Goal: Task Accomplishment & Management: Use online tool/utility

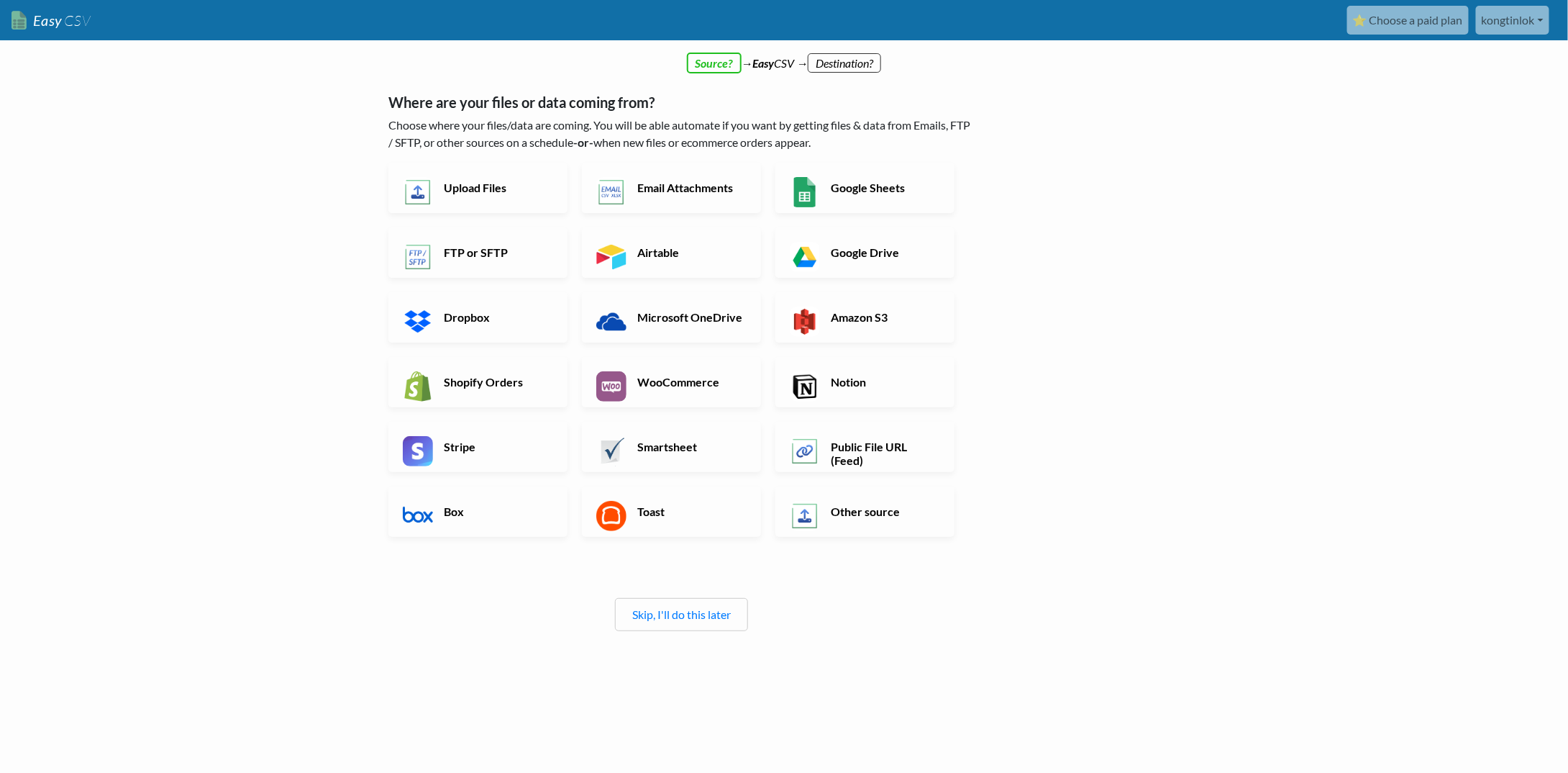
click at [699, 622] on div "Skip, I'll do this later" at bounding box center [680, 614] width 133 height 33
click at [702, 615] on link "Skip, I'll do this later" at bounding box center [681, 614] width 99 height 14
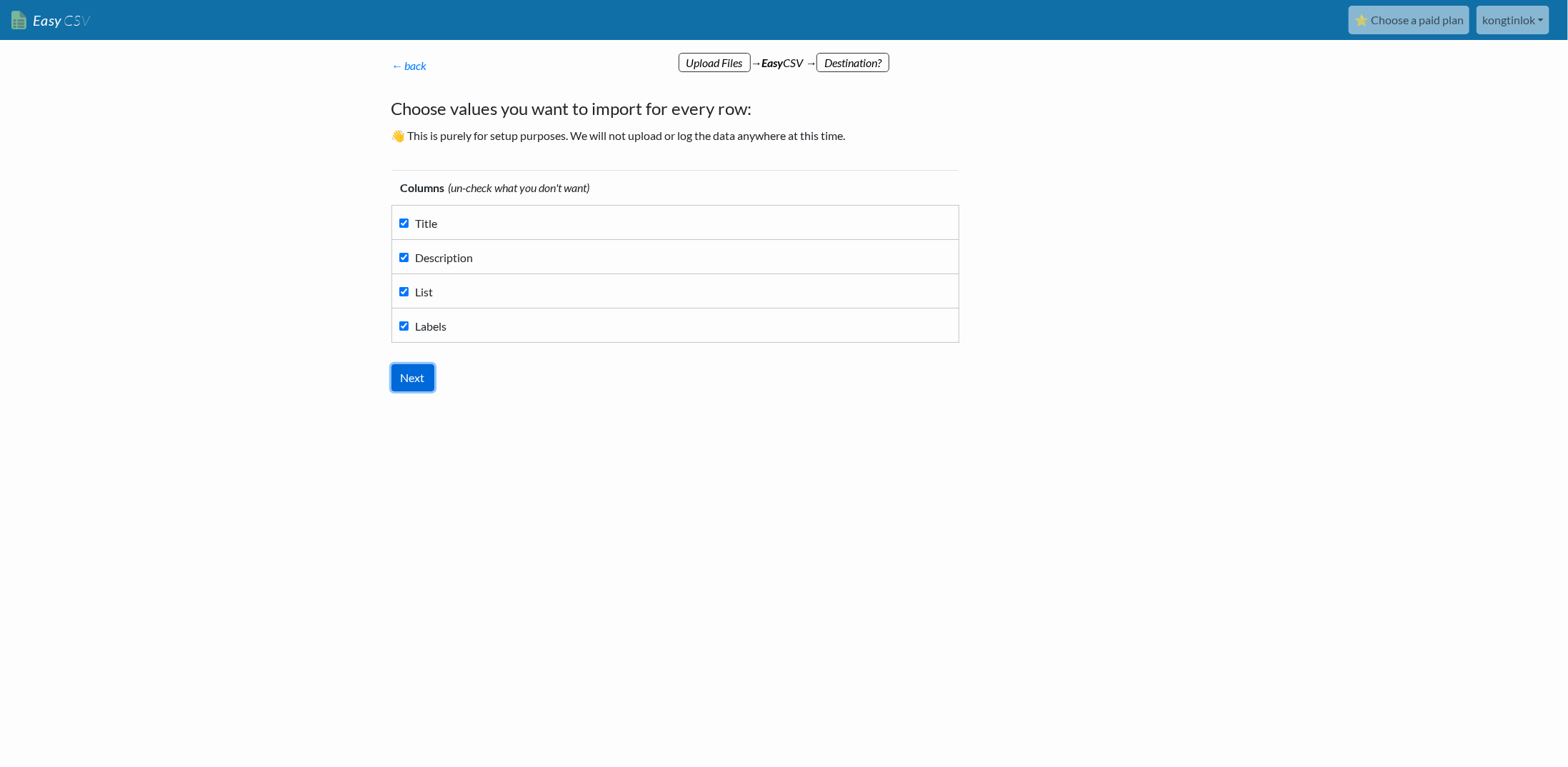
click at [410, 380] on input "Next" at bounding box center [412, 378] width 43 height 27
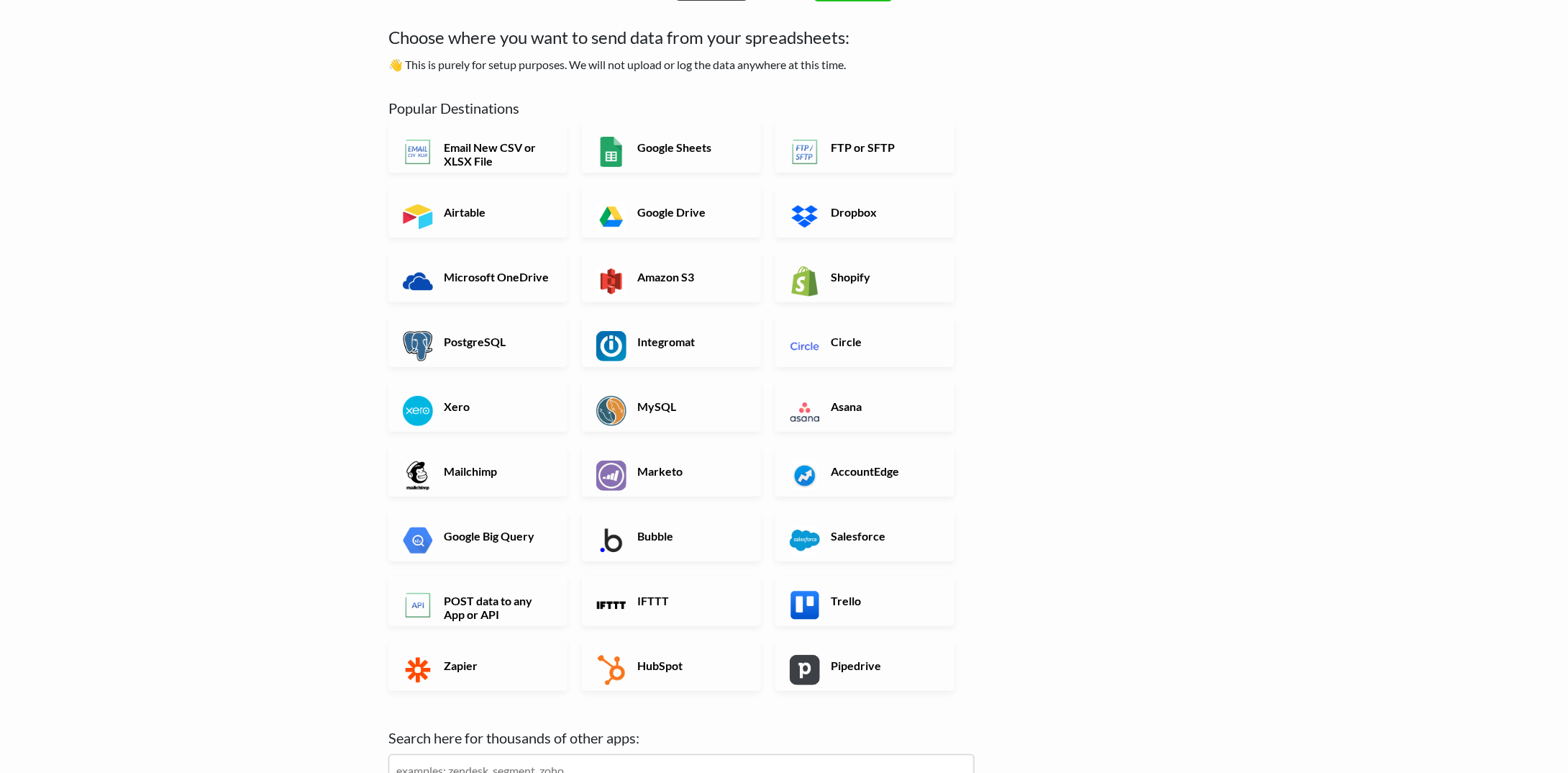
scroll to position [144, 0]
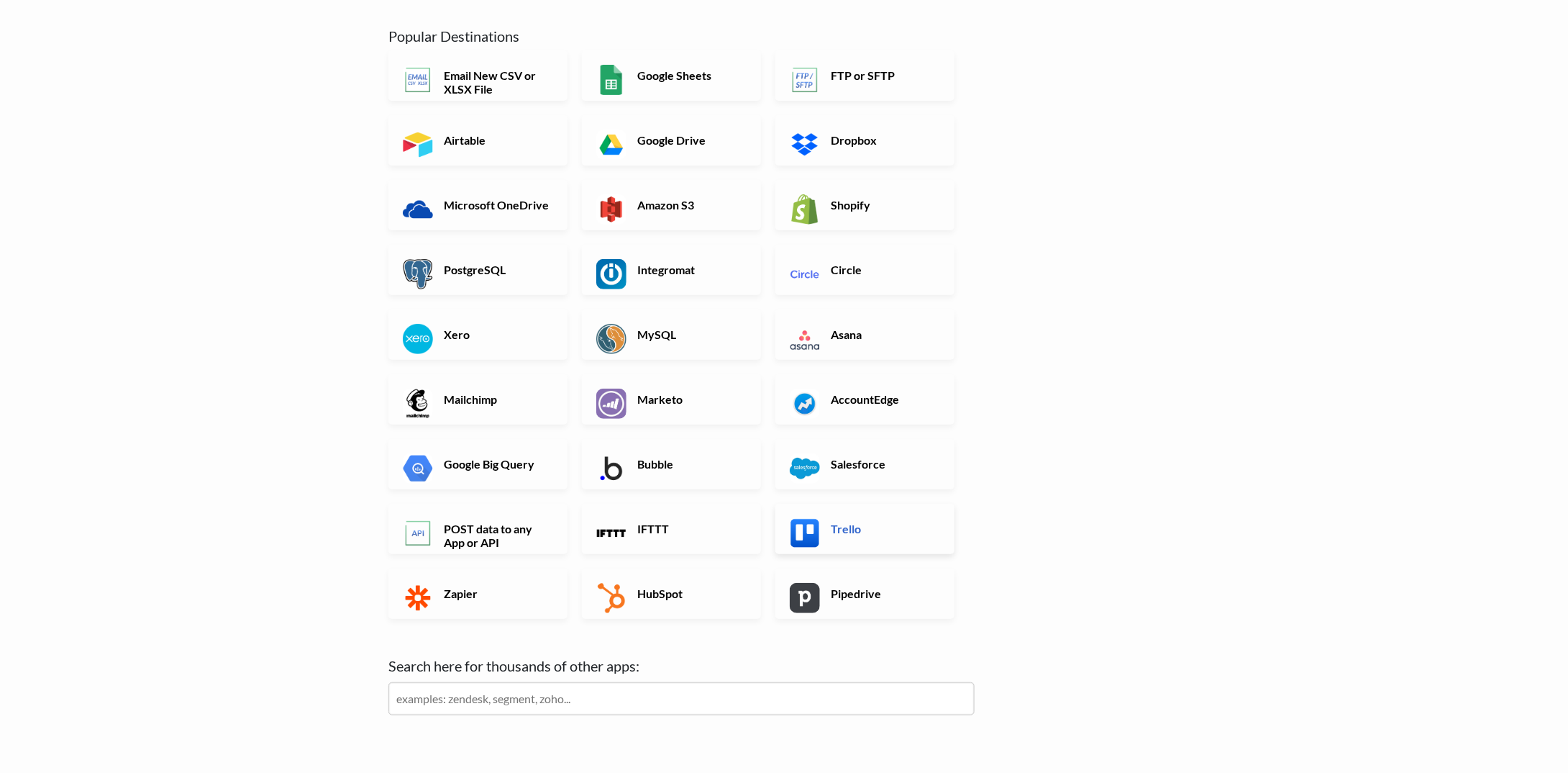
click at [844, 520] on link "Trello" at bounding box center [865, 529] width 179 height 51
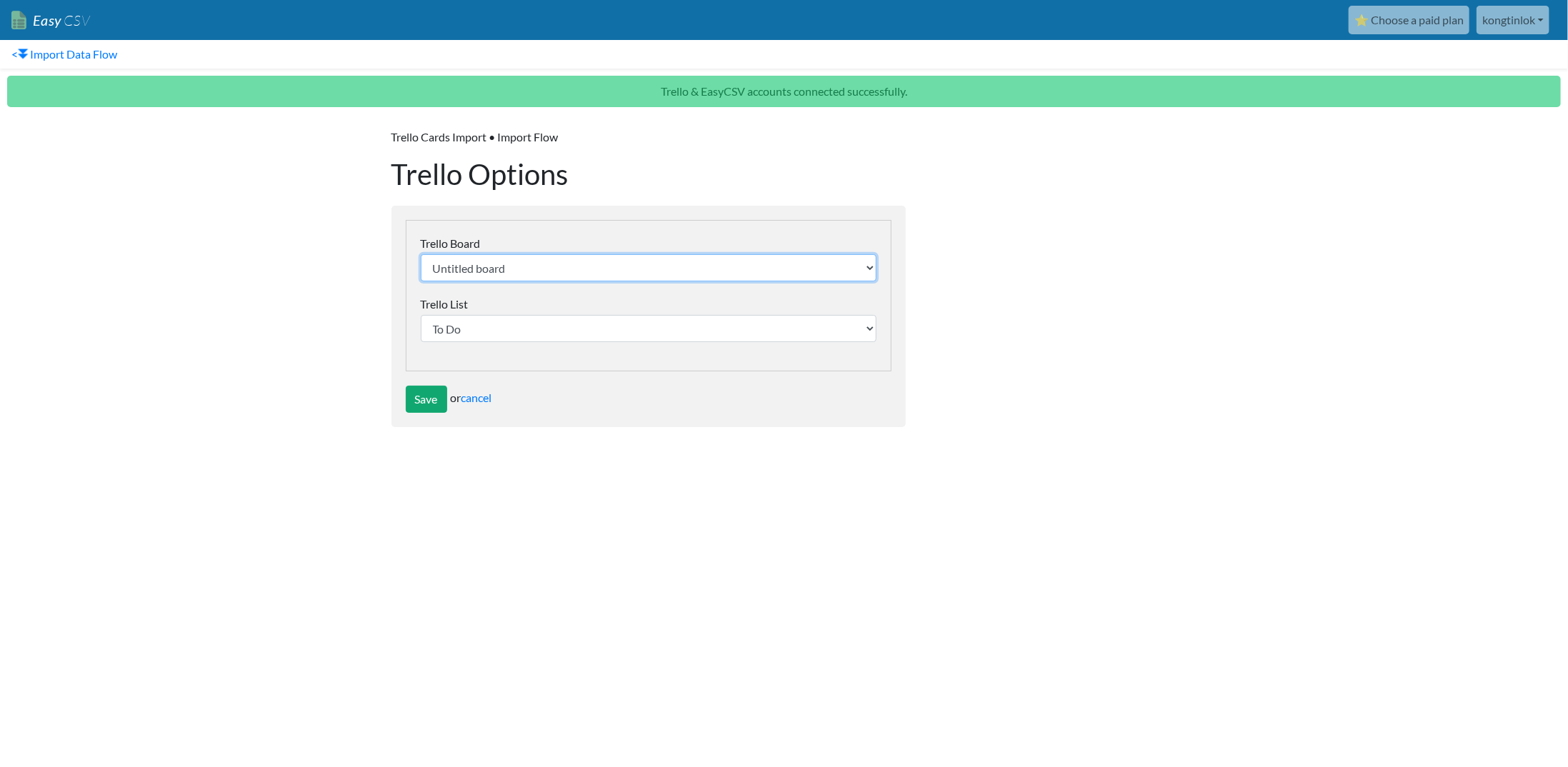
click at [538, 260] on select "Untitled board 台灣高雄 072018 越南胡志明市 072019 日本北海道 122019 日本東京 07-08.2023 日本東京大阪 08…" at bounding box center [648, 268] width 456 height 27
select select "68985532d02d71fb3564501c"
click at [421, 254] on select "Untitled board 台灣高雄 072018 越南胡志明市 072019 日本北海道 122019 日本東京 07-08.2023 日本東京大阪 08…" at bounding box center [648, 268] width 456 height 27
select select "6899f269effb54177f9f43bf"
click at [466, 333] on select "行程概覽 D1 21/12 (SUN) D2 22/12 (MON) D3 23/12 (TUE) D4 24/12 (WED) D5 25/12 (THU)…" at bounding box center [648, 328] width 456 height 27
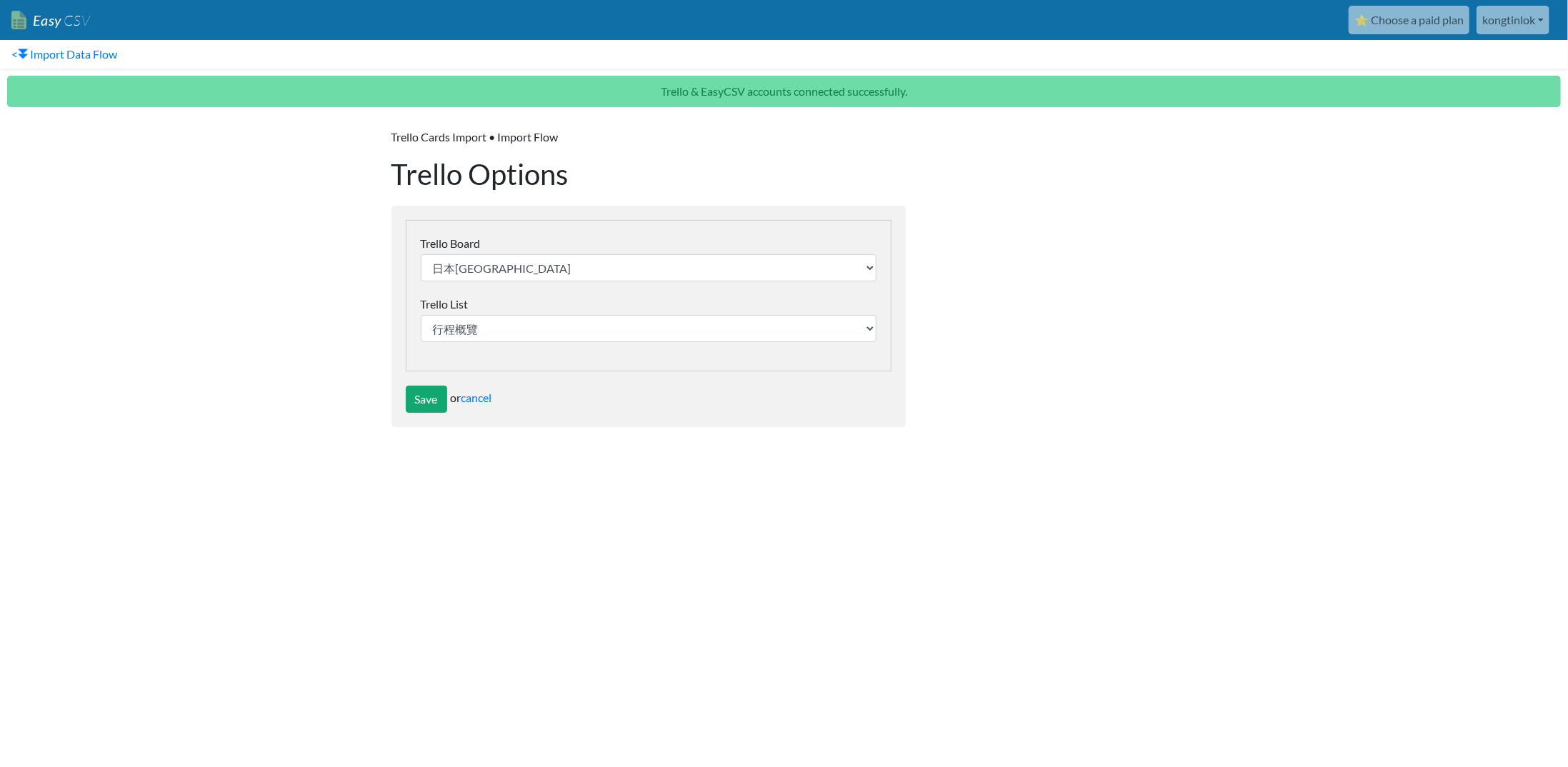
click at [390, 347] on div "Trello Cards Import • Import Flow Trello Options change Google Sheet Worksheet/…" at bounding box center [648, 278] width 543 height 327
click at [473, 337] on select "行程概覽 D1 21/12 (SUN) D2 22/12 (MON) D3 23/12 (TUE) D4 24/12 (WED) D5 25/12 (THU)…" at bounding box center [648, 328] width 456 height 27
click at [501, 323] on select "行程概覽 D1 21/12 (SUN) D2 22/12 (MON) D3 23/12 (TUE) D4 24/12 (WED) D5 25/12 (THU)…" at bounding box center [648, 328] width 456 height 27
click at [421, 315] on select "行程概覽 D1 21/12 (SUN) D2 22/12 (MON) D3 23/12 (TUE) D4 24/12 (WED) D5 25/12 (THU)…" at bounding box center [648, 328] width 456 height 27
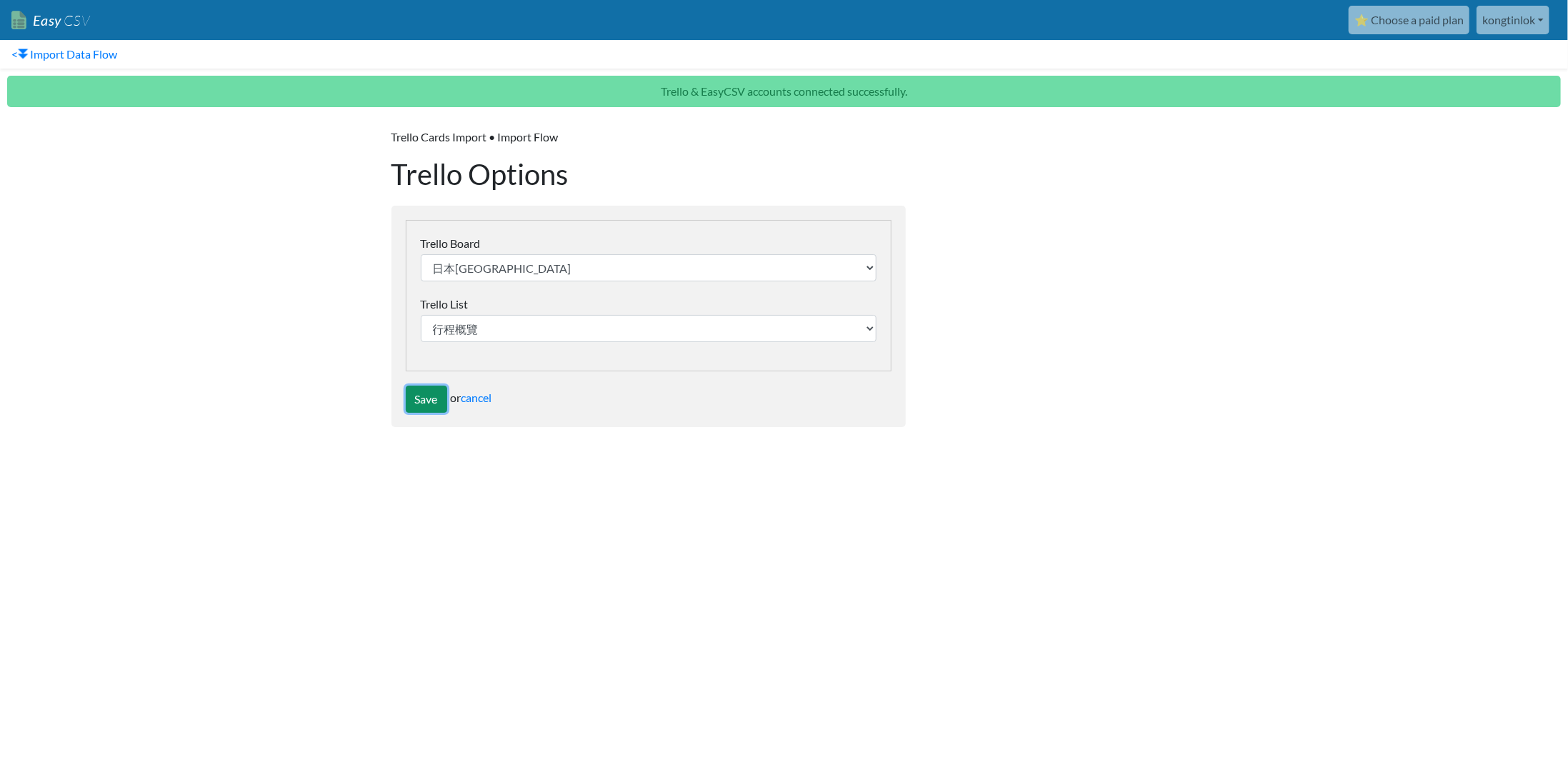
click at [427, 399] on input "Save" at bounding box center [426, 399] width 41 height 27
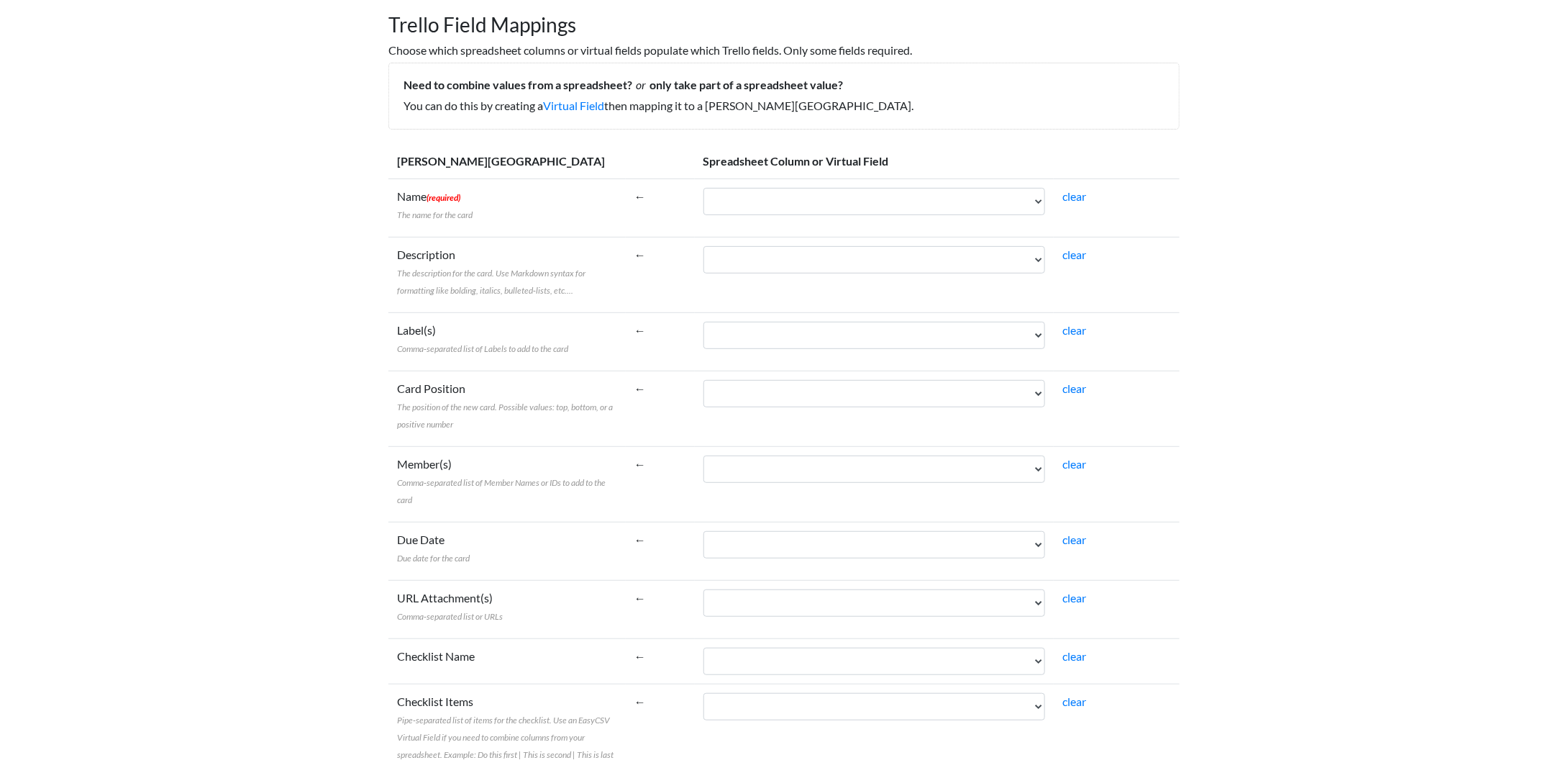
scroll to position [301, 0]
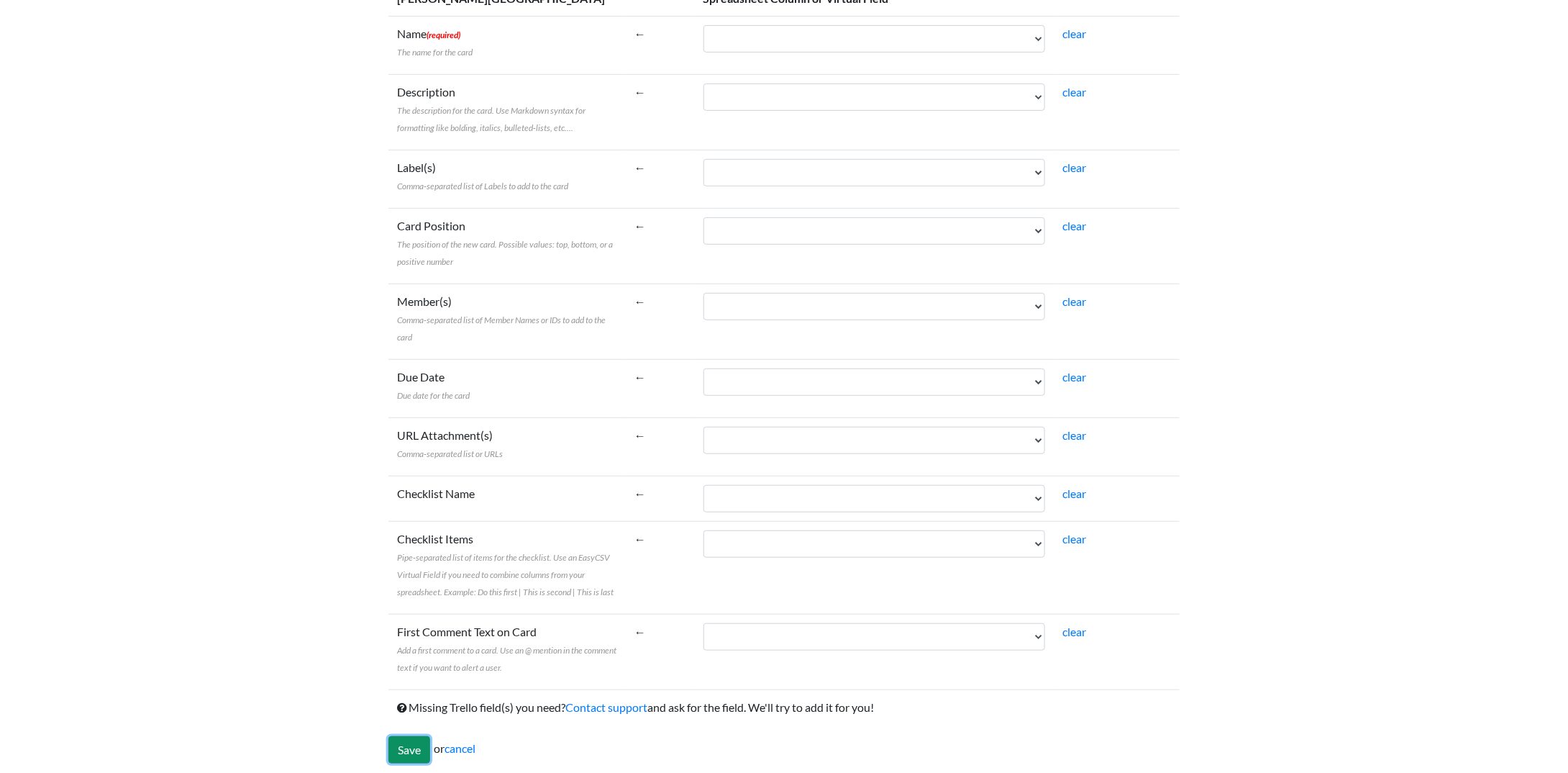
click at [415, 736] on input "Save" at bounding box center [408, 749] width 41 height 27
click at [932, 47] on select "Title Description List Labels" at bounding box center [874, 39] width 342 height 27
select select "cr_741033"
click at [703, 25] on select "Title Description List Labels" at bounding box center [874, 39] width 342 height 27
click at [904, 101] on select "Title Description List Labels" at bounding box center [874, 97] width 342 height 27
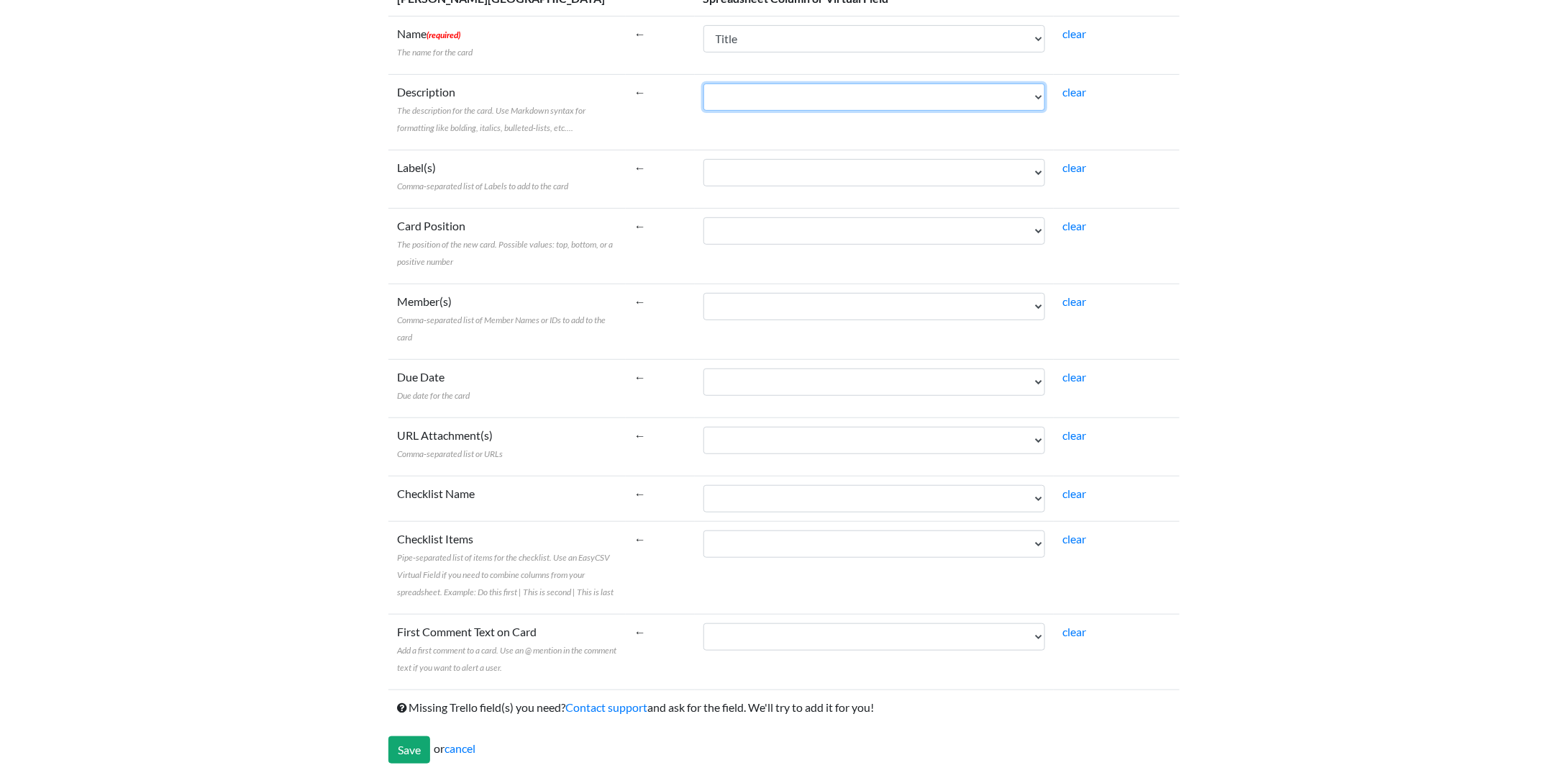
select select "cr_741034"
click at [703, 84] on select "Title Description List Labels" at bounding box center [874, 97] width 342 height 27
click at [849, 171] on select "Title Description List Labels" at bounding box center [874, 173] width 342 height 27
select select "cr_741036"
click at [703, 159] on select "Title Description List Labels" at bounding box center [874, 173] width 342 height 27
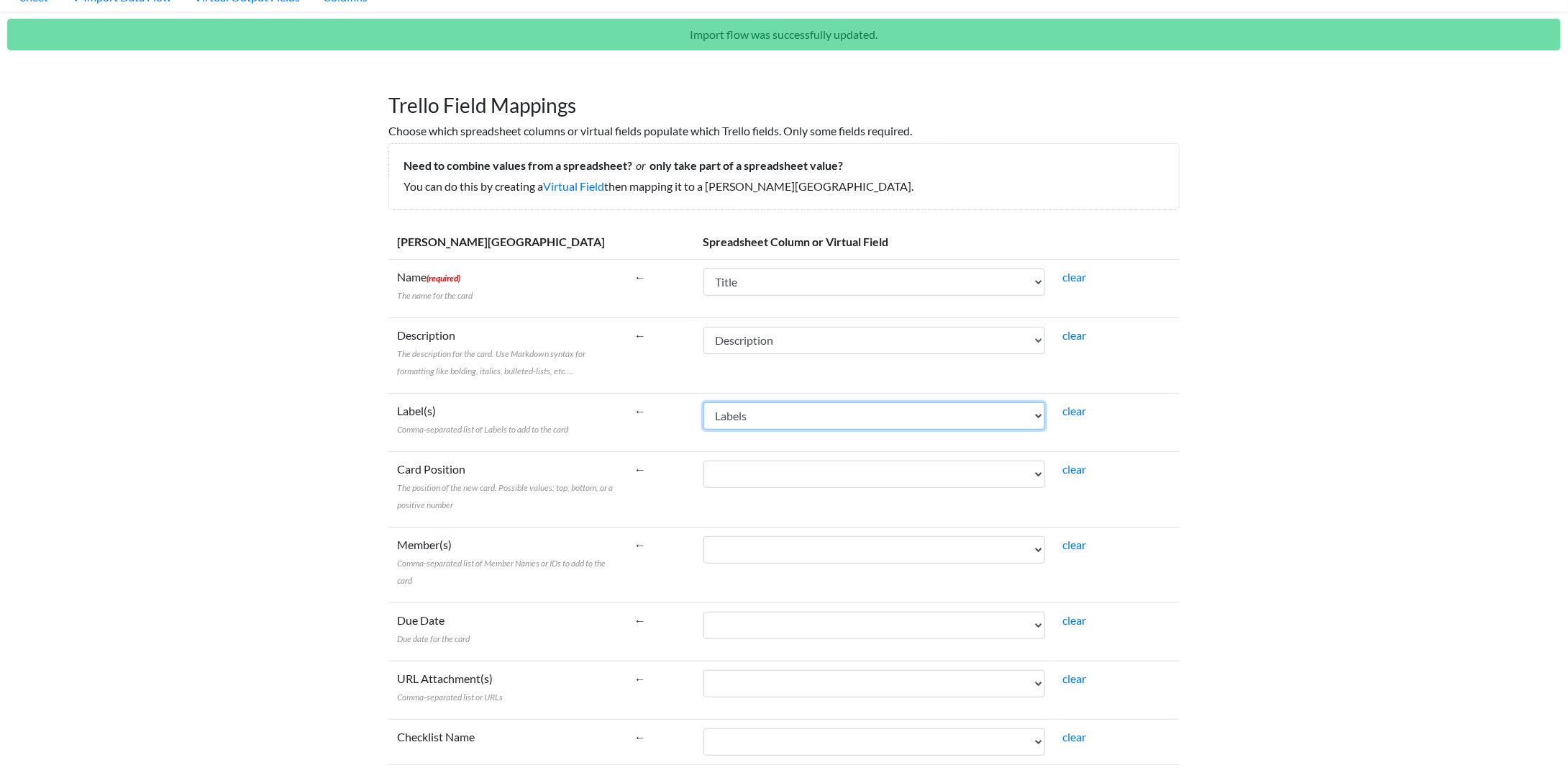
scroll to position [85, 0]
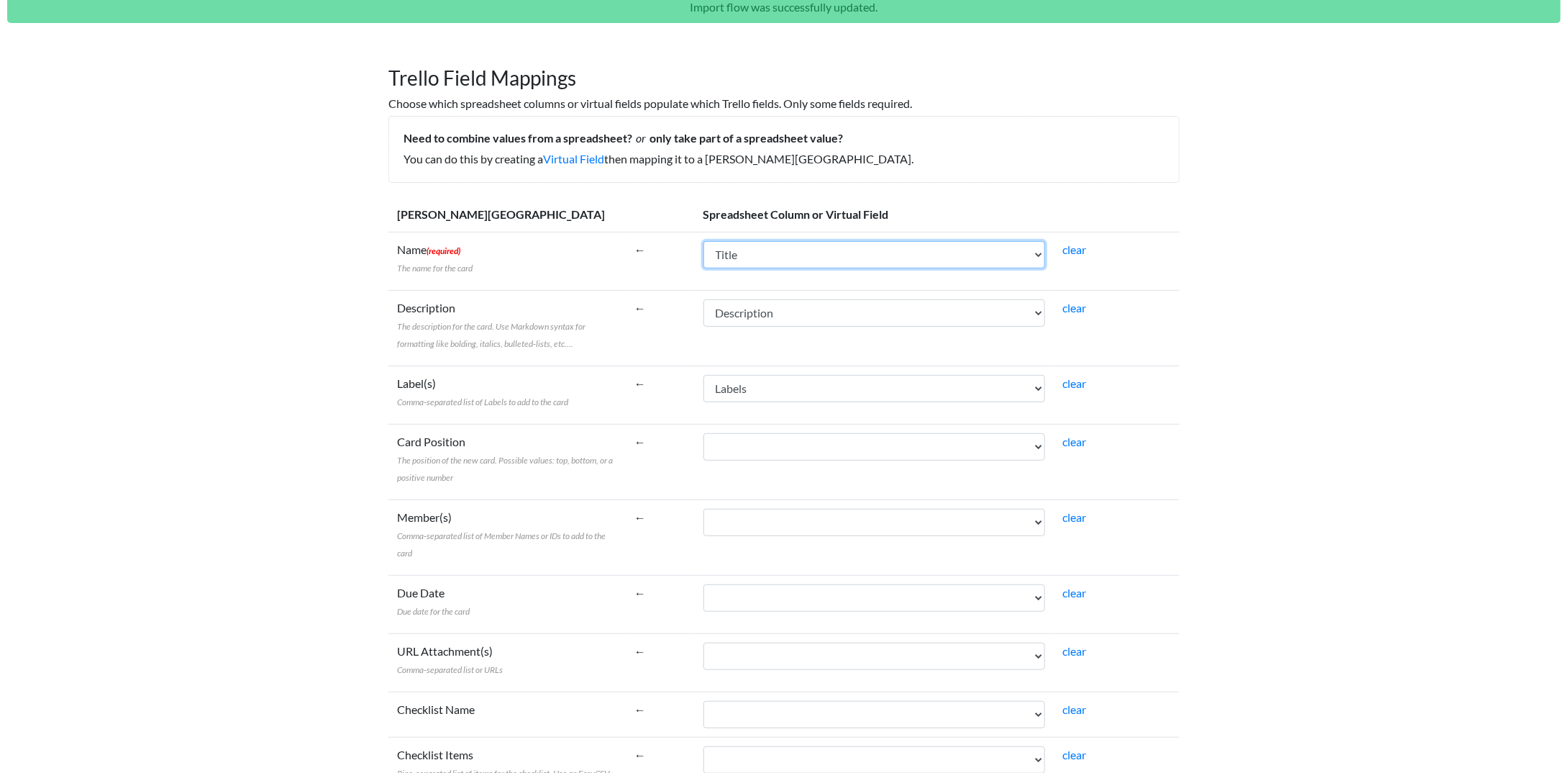
click at [740, 251] on select "Title Description List Labels" at bounding box center [874, 255] width 342 height 27
click at [703, 241] on select "Title Description List Labels" at bounding box center [874, 255] width 342 height 27
click at [753, 311] on select "Title Description List Labels" at bounding box center [874, 313] width 342 height 27
click at [724, 391] on select "Title Description List Labels" at bounding box center [874, 388] width 342 height 27
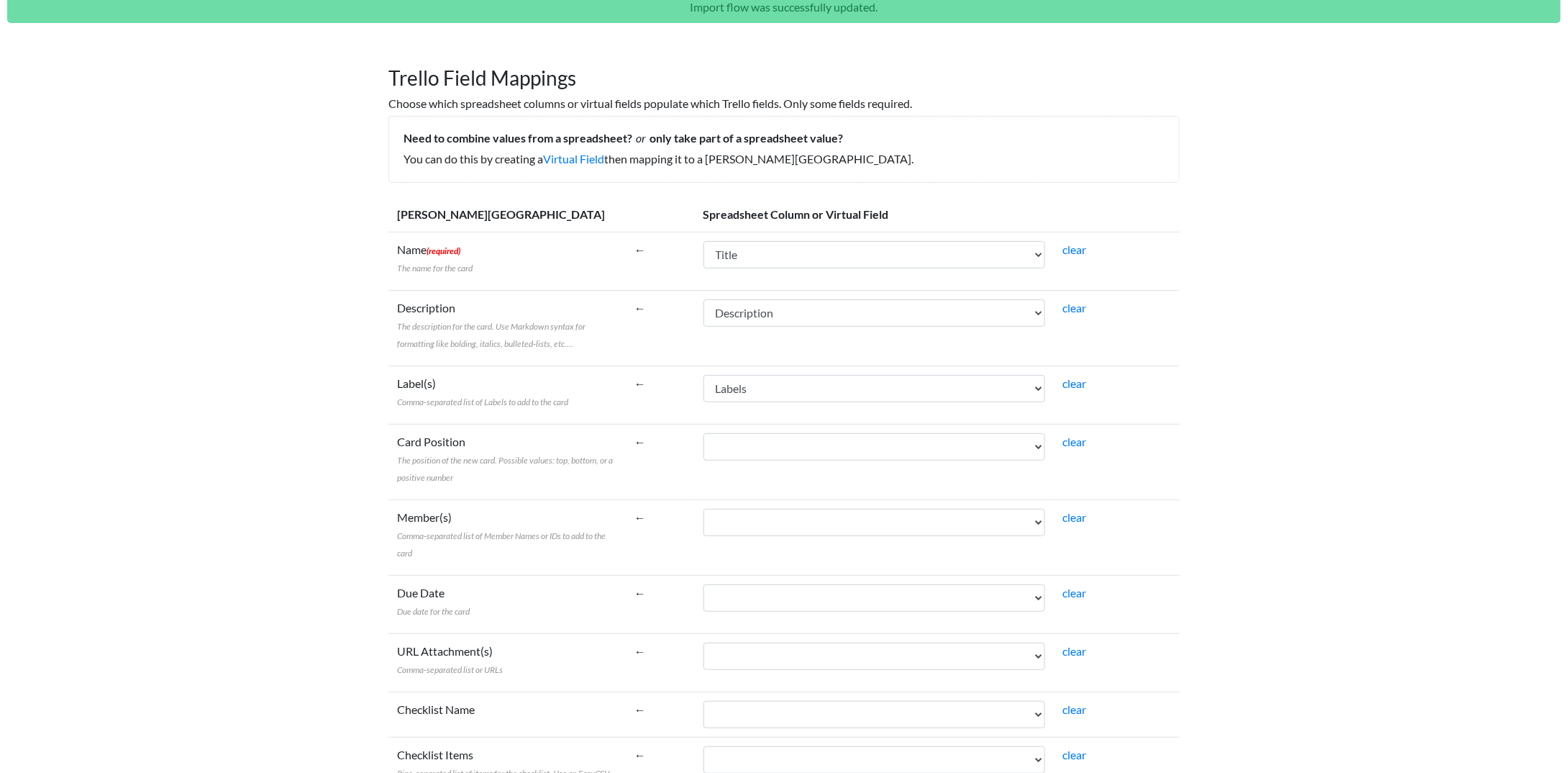
click at [640, 401] on td "←" at bounding box center [660, 394] width 69 height 58
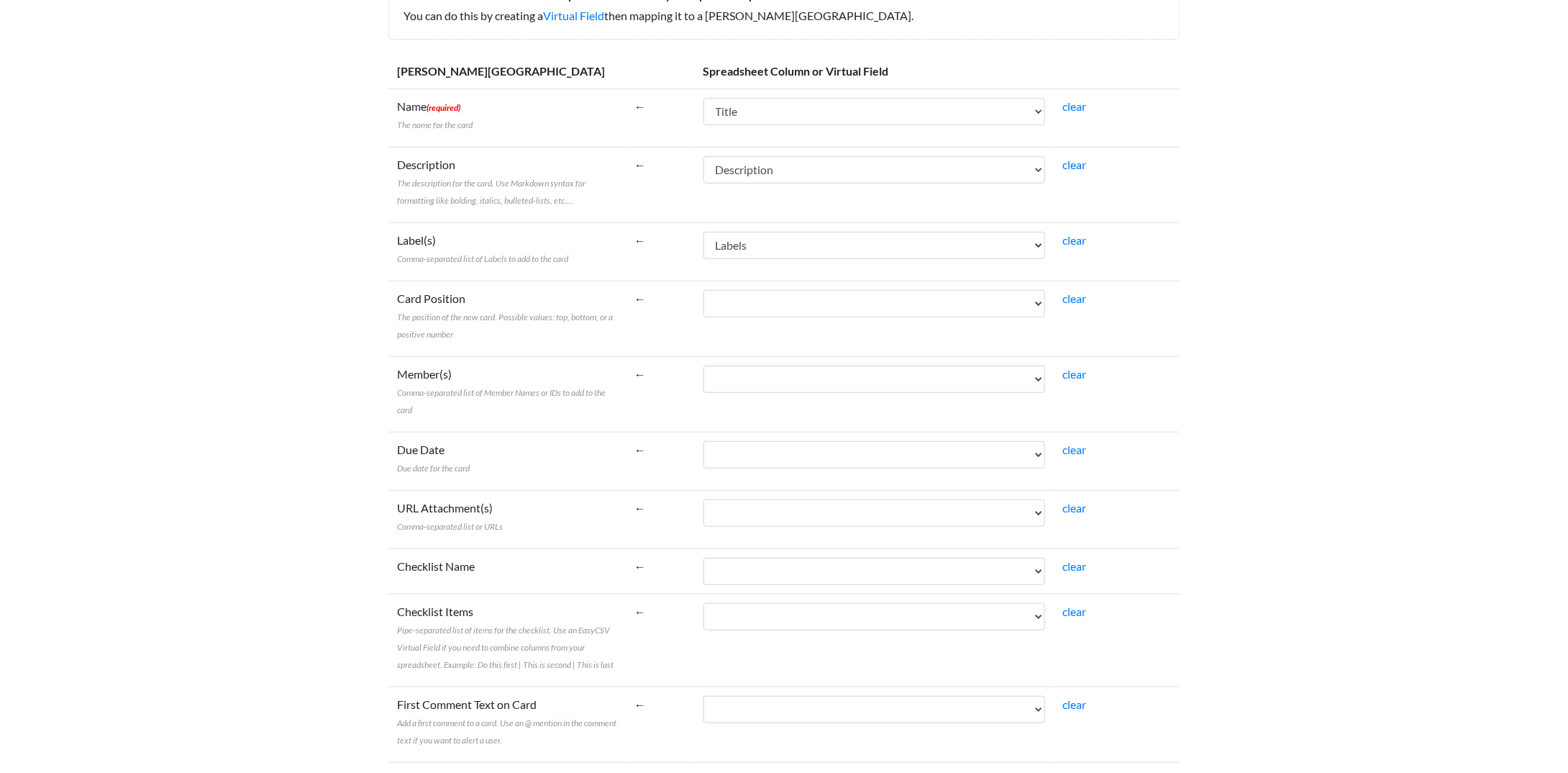
scroll to position [229, 0]
click at [735, 310] on select "Title Description List Labels" at bounding box center [874, 303] width 342 height 27
select select "cr_741035"
click at [703, 289] on select "Title Description List Labels" at bounding box center [874, 303] width 342 height 27
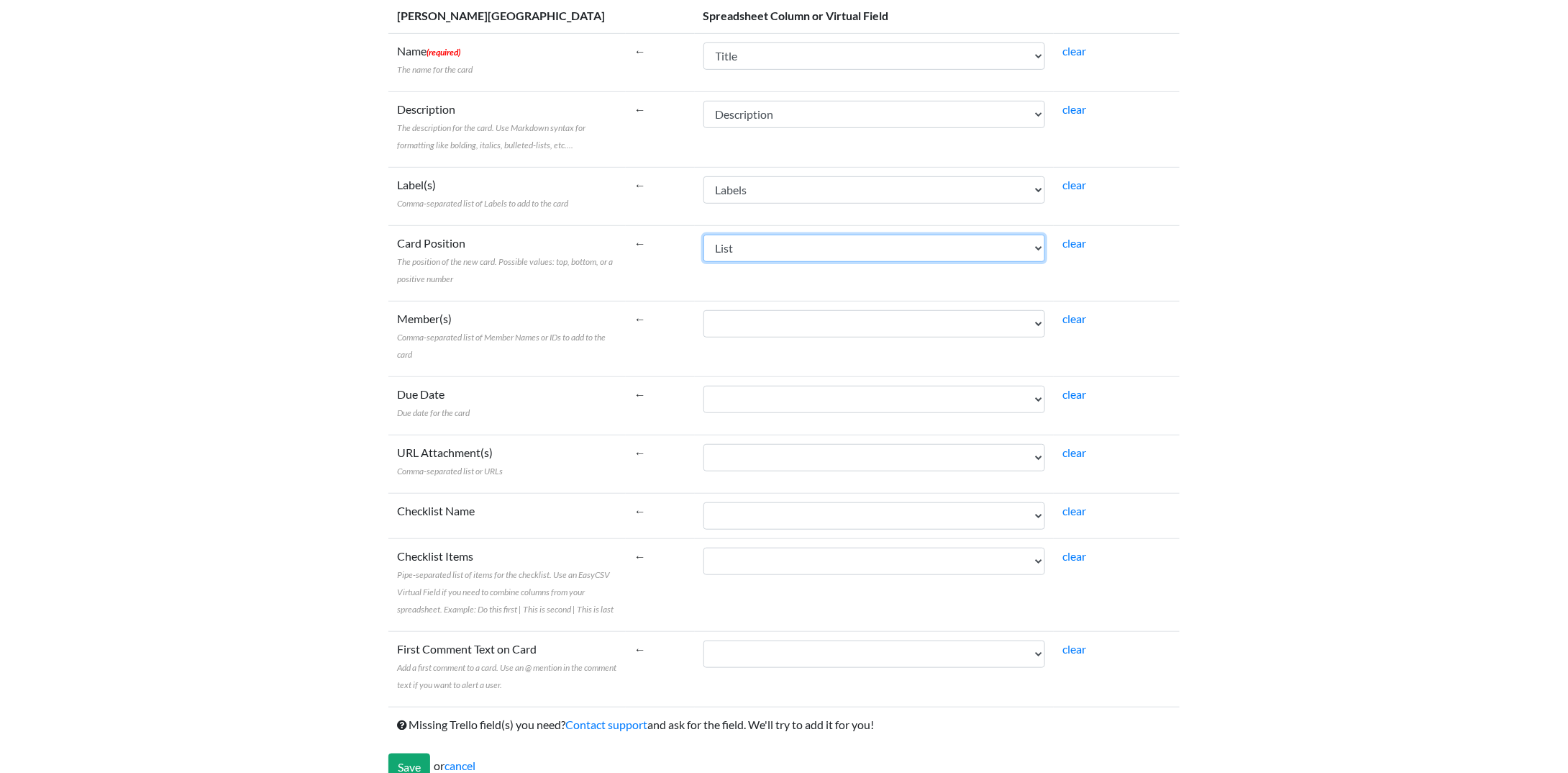
scroll to position [301, 0]
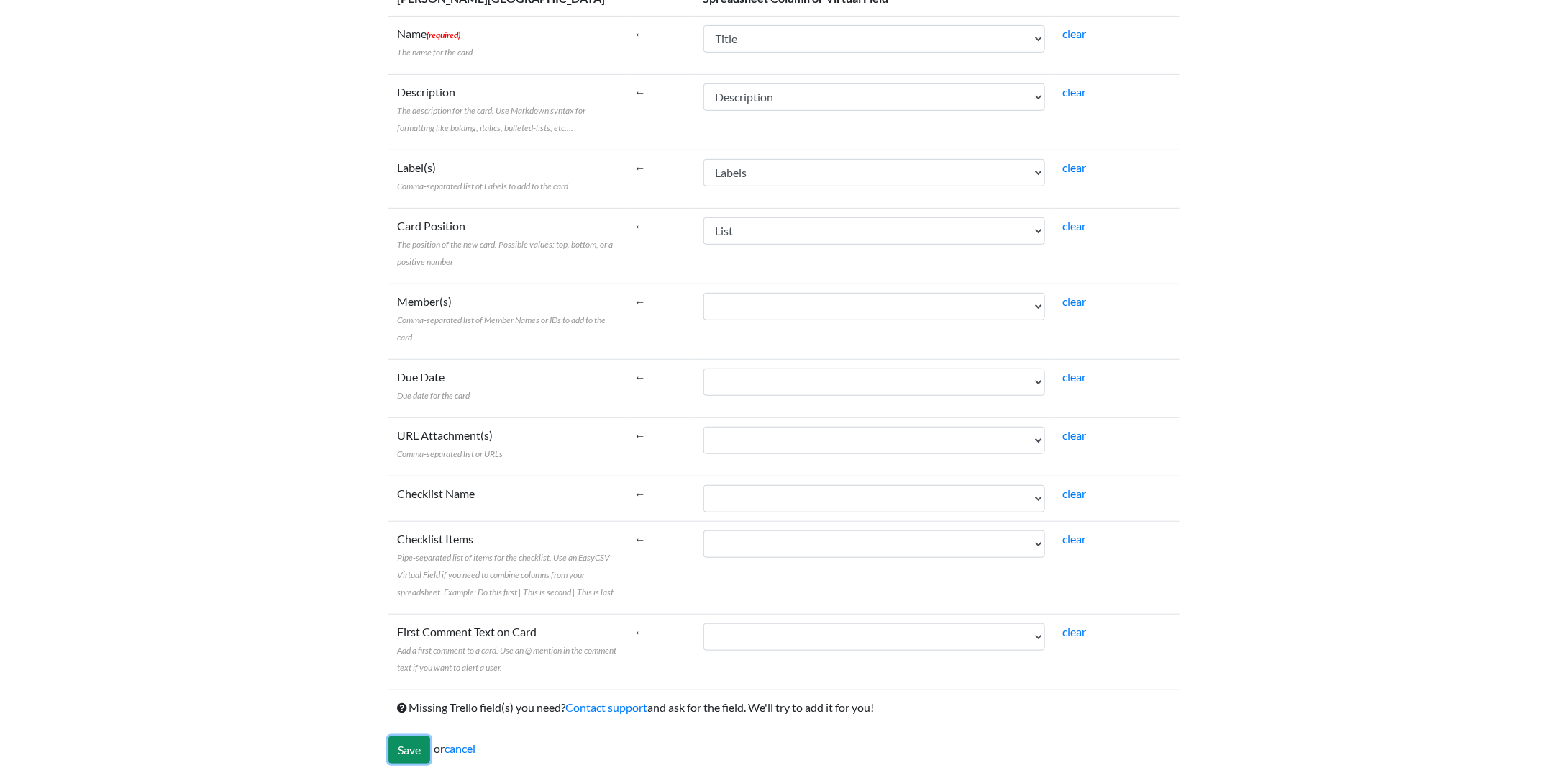
click at [412, 736] on input "Save" at bounding box center [408, 749] width 41 height 27
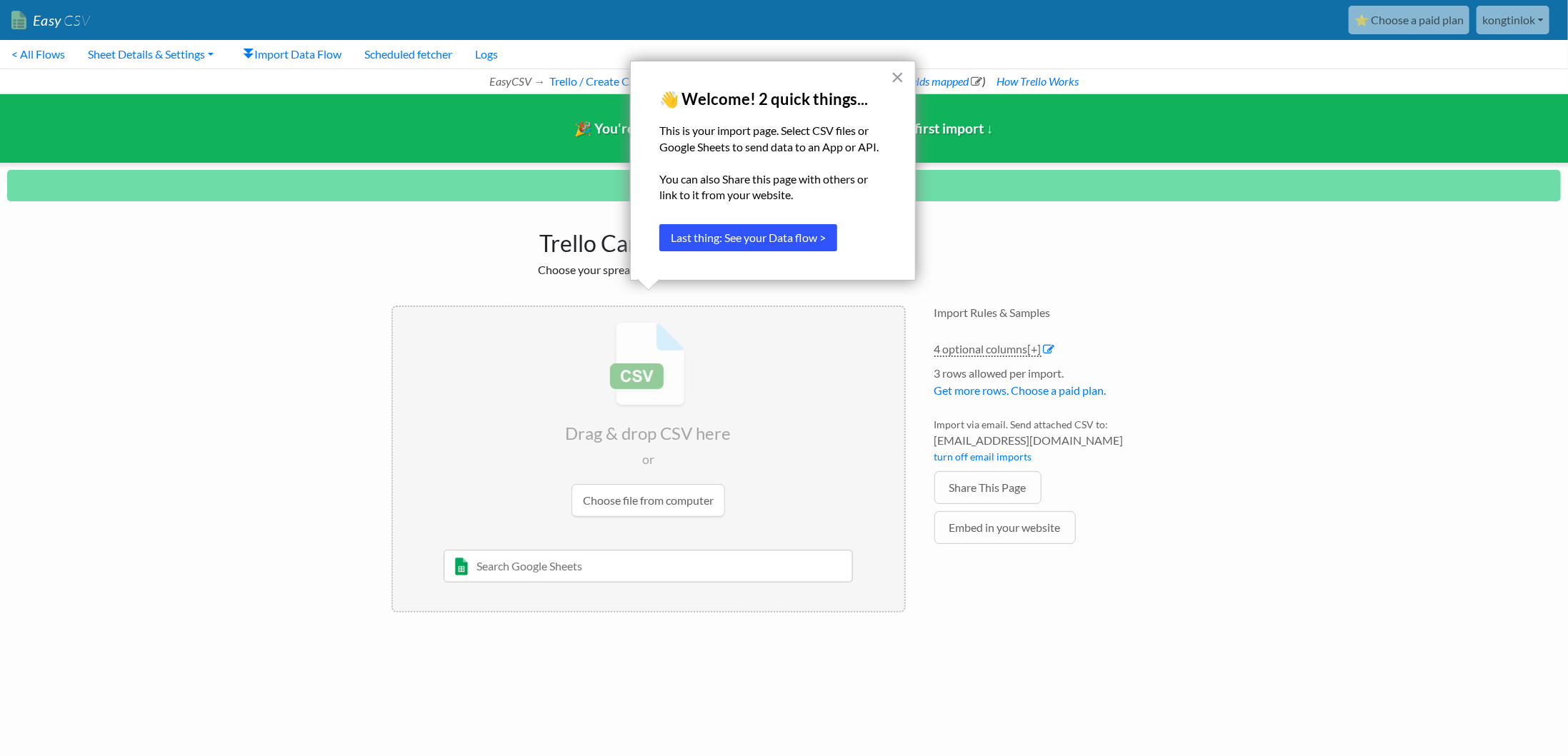
click at [797, 232] on button "Last thing: See your Data flow >" at bounding box center [748, 237] width 178 height 27
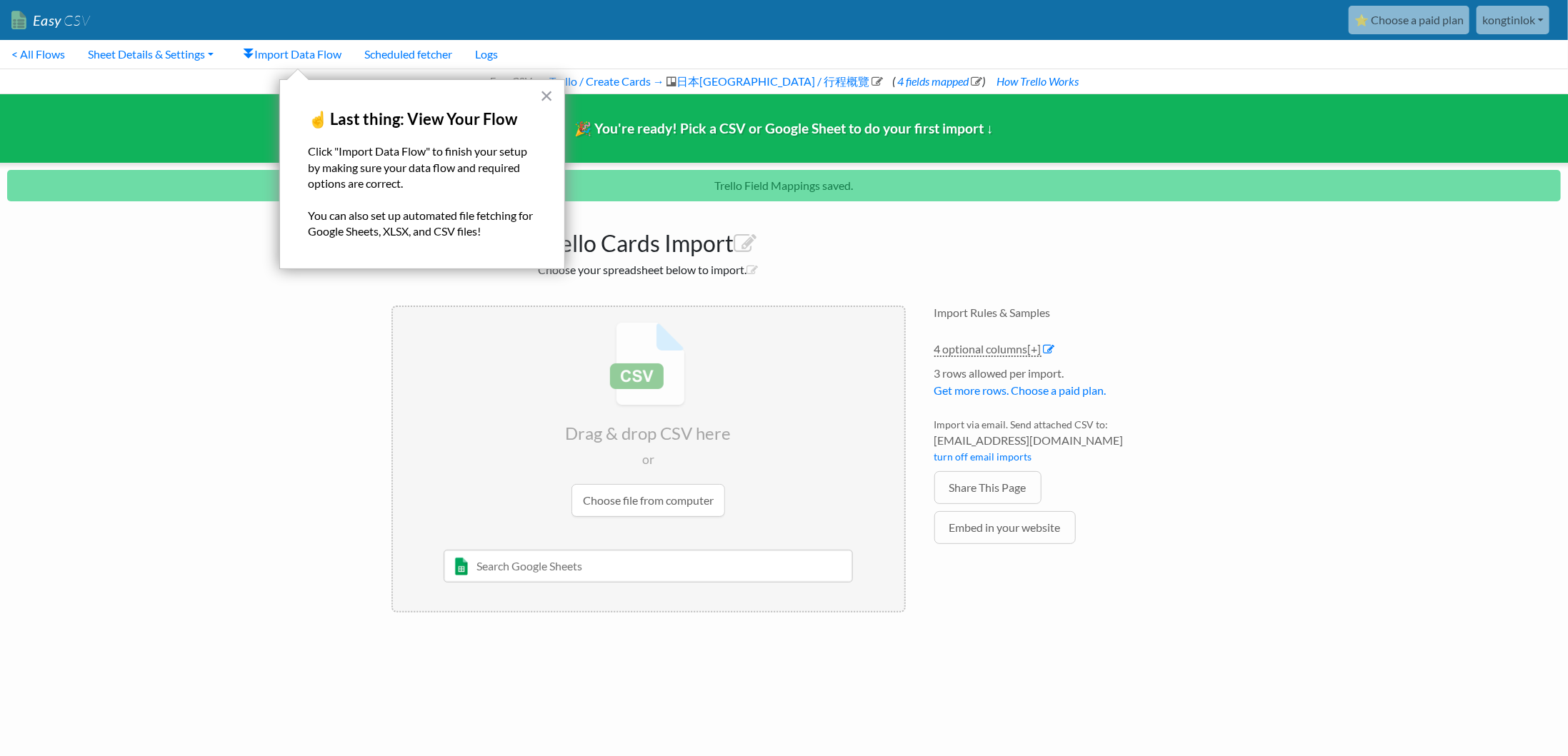
click at [556, 93] on div "× ☝️ Last thing: View Your Flow Click "Import Data Flow" to finish your setup b…" at bounding box center [422, 174] width 285 height 190
click at [544, 95] on button "×" at bounding box center [546, 95] width 13 height 23
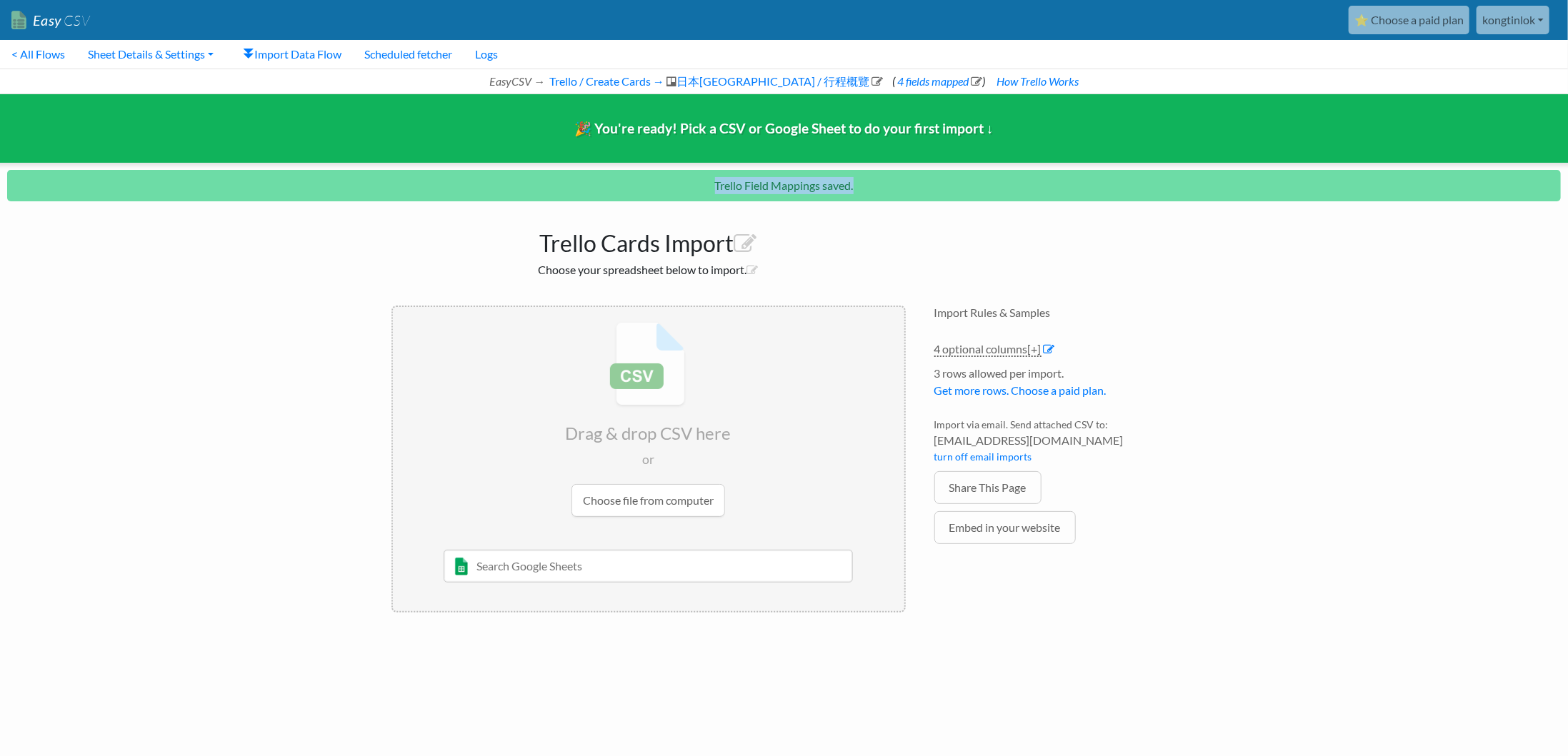
drag, startPoint x: 683, startPoint y: 192, endPoint x: 893, endPoint y: 199, distance: 210.1
click at [893, 199] on p "Trello Field Mappings saved." at bounding box center [784, 185] width 1554 height 31
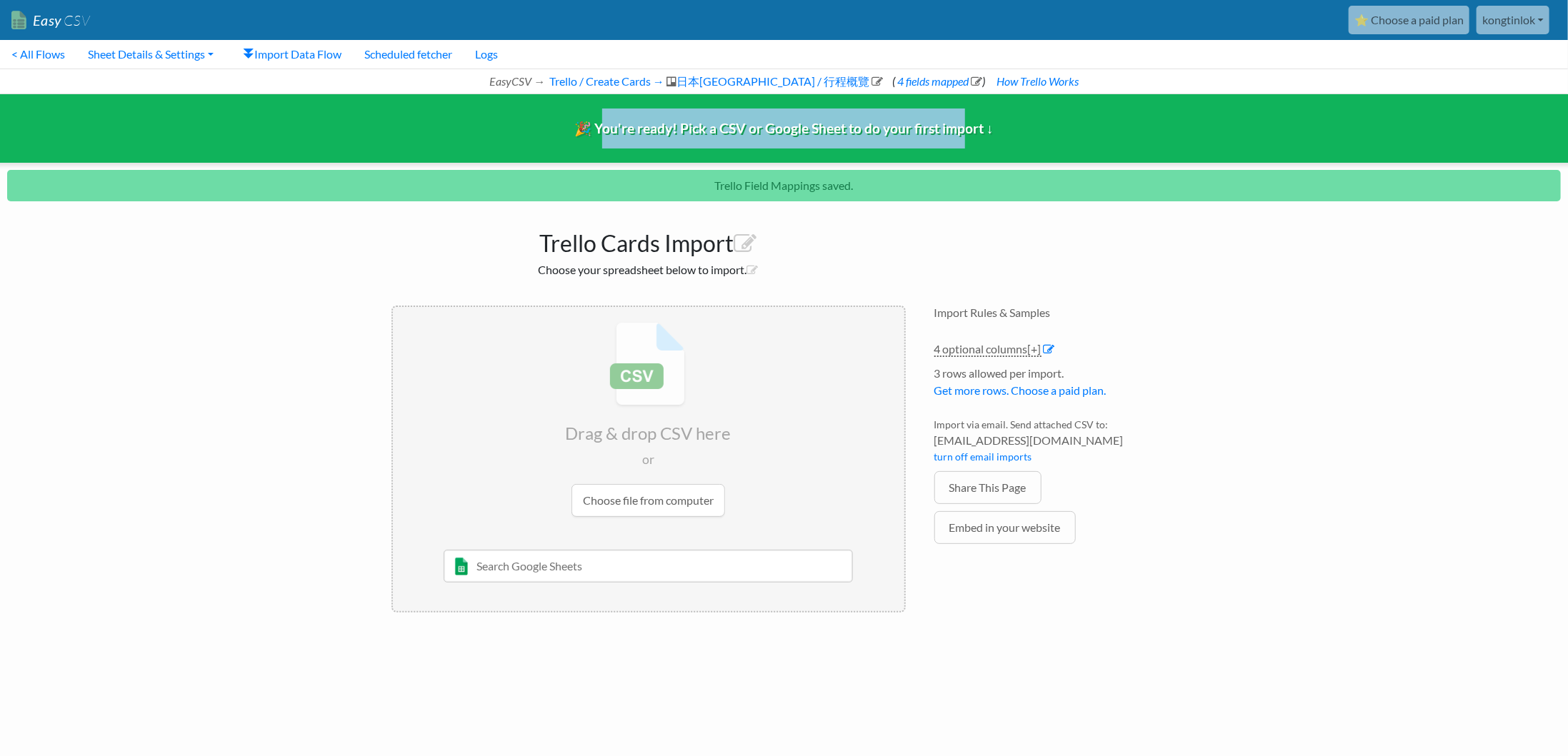
drag, startPoint x: 606, startPoint y: 123, endPoint x: 966, endPoint y: 146, distance: 360.7
click at [966, 146] on div "🎉 You're ready! Pick a CSV or Google Sheet to do your first import ↓" at bounding box center [783, 128] width 1589 height 69
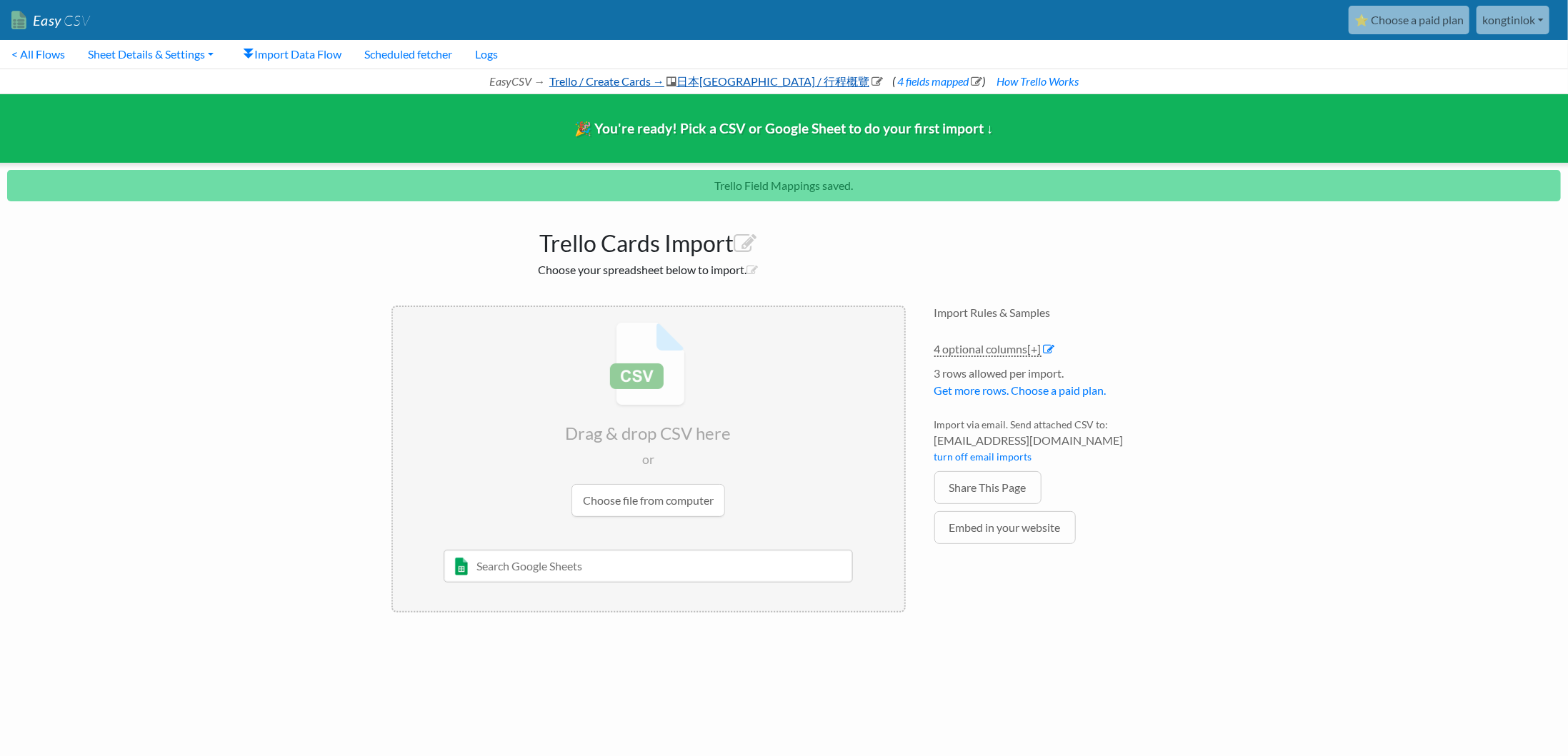
click at [762, 79] on link "Trello / Create Cards → 日本九州 122025 / 行程概覽" at bounding box center [715, 81] width 336 height 13
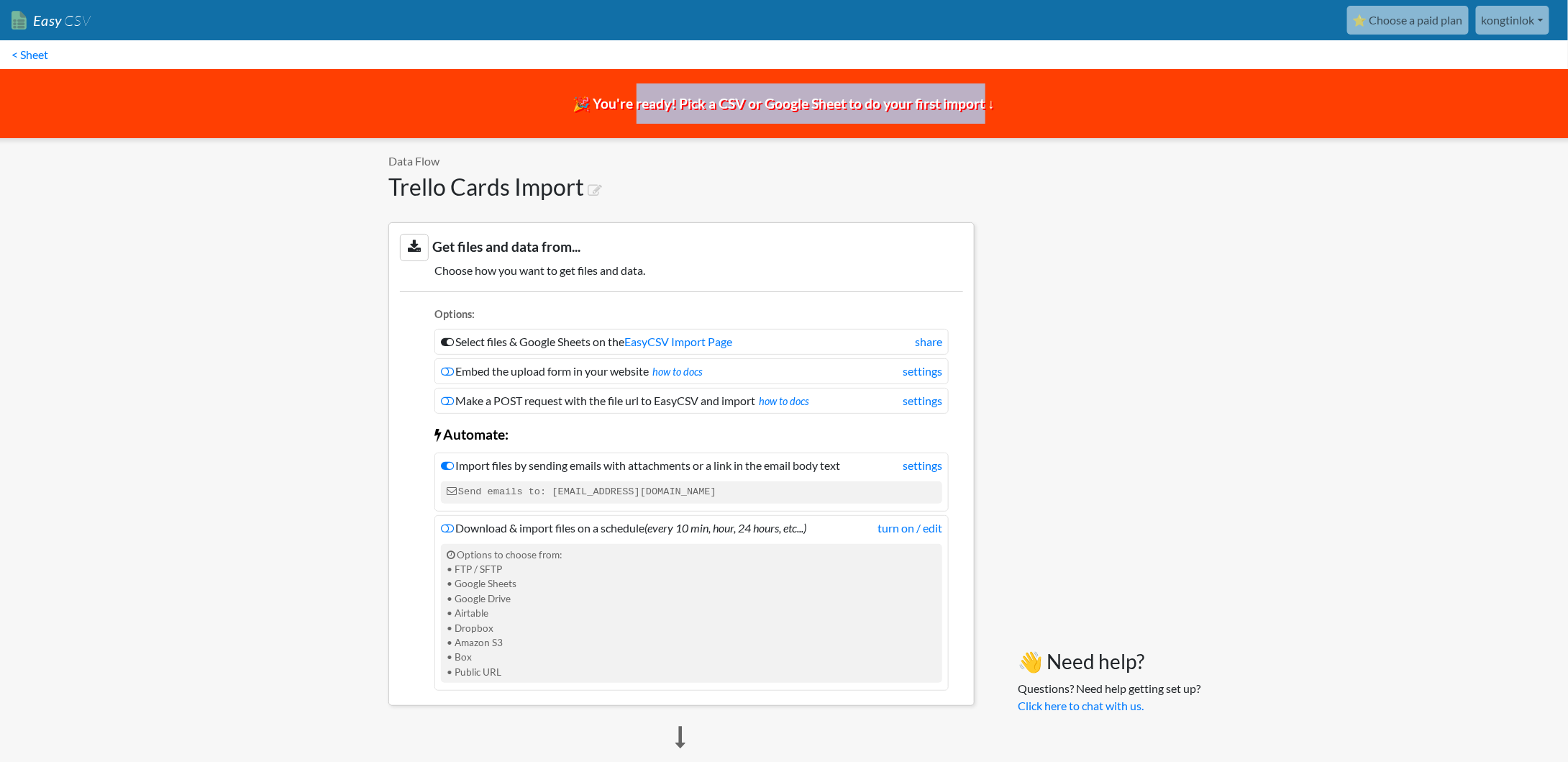
drag, startPoint x: 636, startPoint y: 102, endPoint x: 986, endPoint y: 107, distance: 350.0
click at [986, 107] on span "🎉 You're ready! Pick a CSV or Google Sheet to do your first import ↓" at bounding box center [784, 103] width 422 height 17
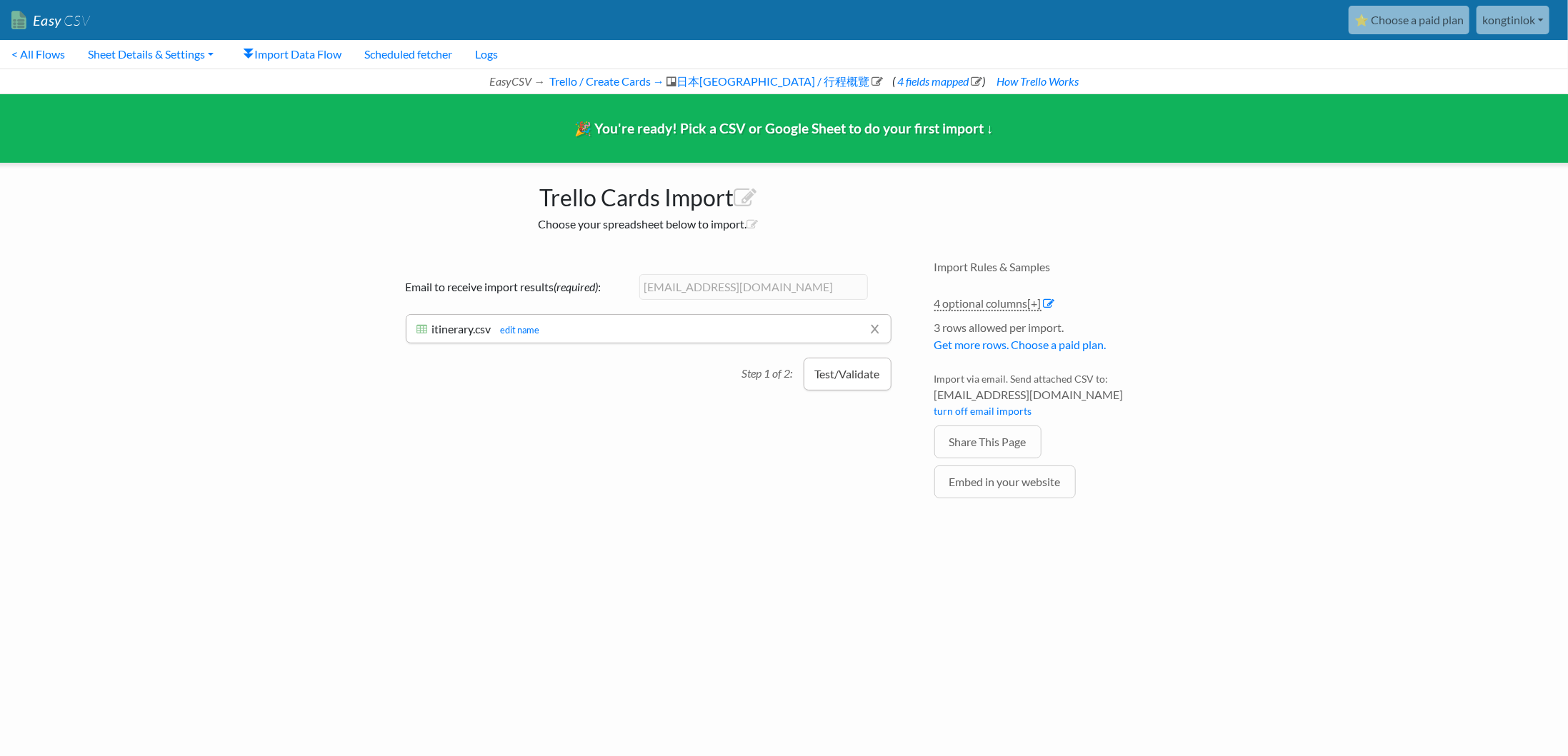
click at [816, 378] on button "Test/Validate" at bounding box center [847, 373] width 88 height 33
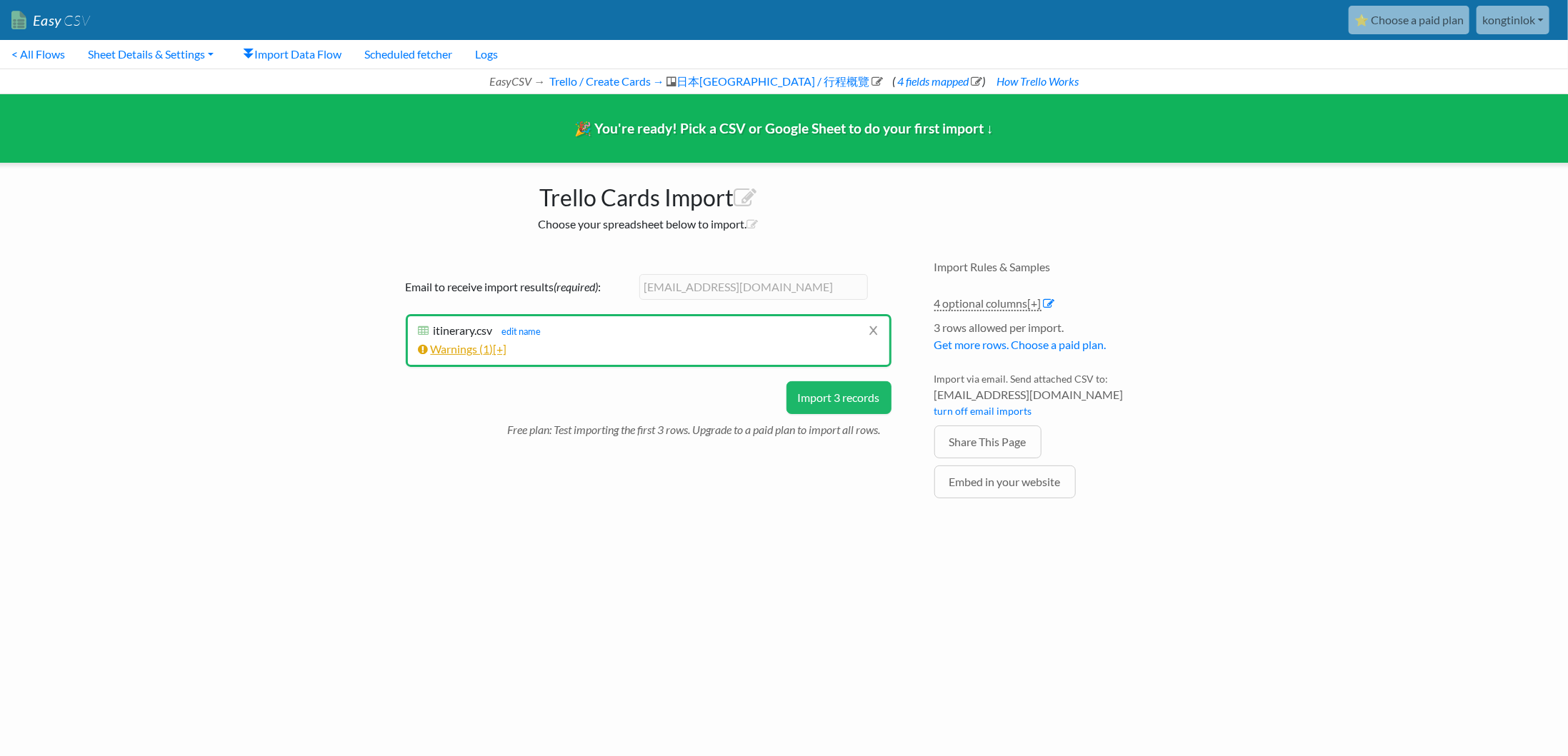
click at [501, 348] on span "[+]" at bounding box center [500, 349] width 13 height 13
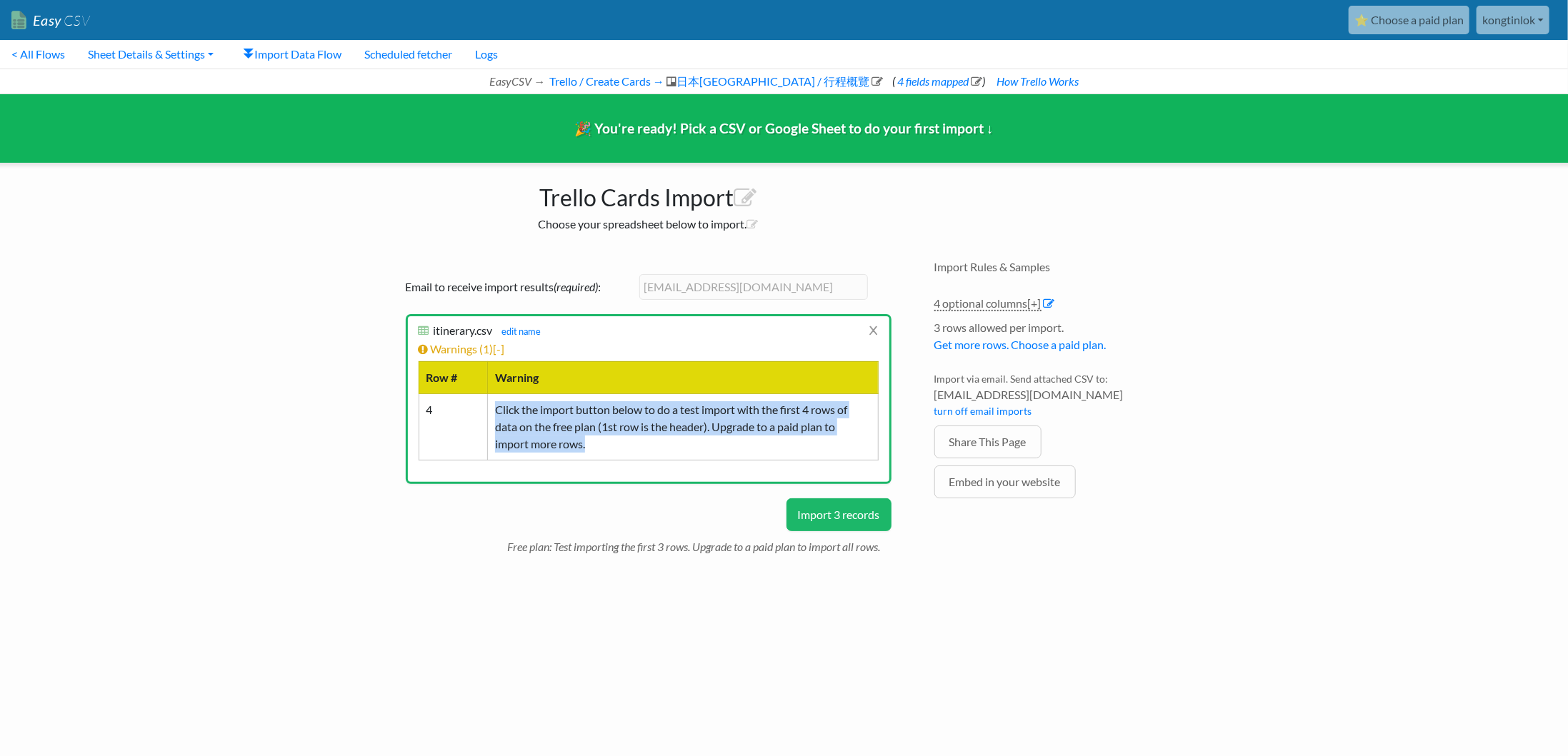
drag, startPoint x: 495, startPoint y: 409, endPoint x: 668, endPoint y: 448, distance: 177.3
click at [656, 446] on td "Click the import button below to do a test import with the first 4 rows of data…" at bounding box center [682, 426] width 390 height 66
click at [818, 505] on button "Import 3 records" at bounding box center [839, 514] width 105 height 33
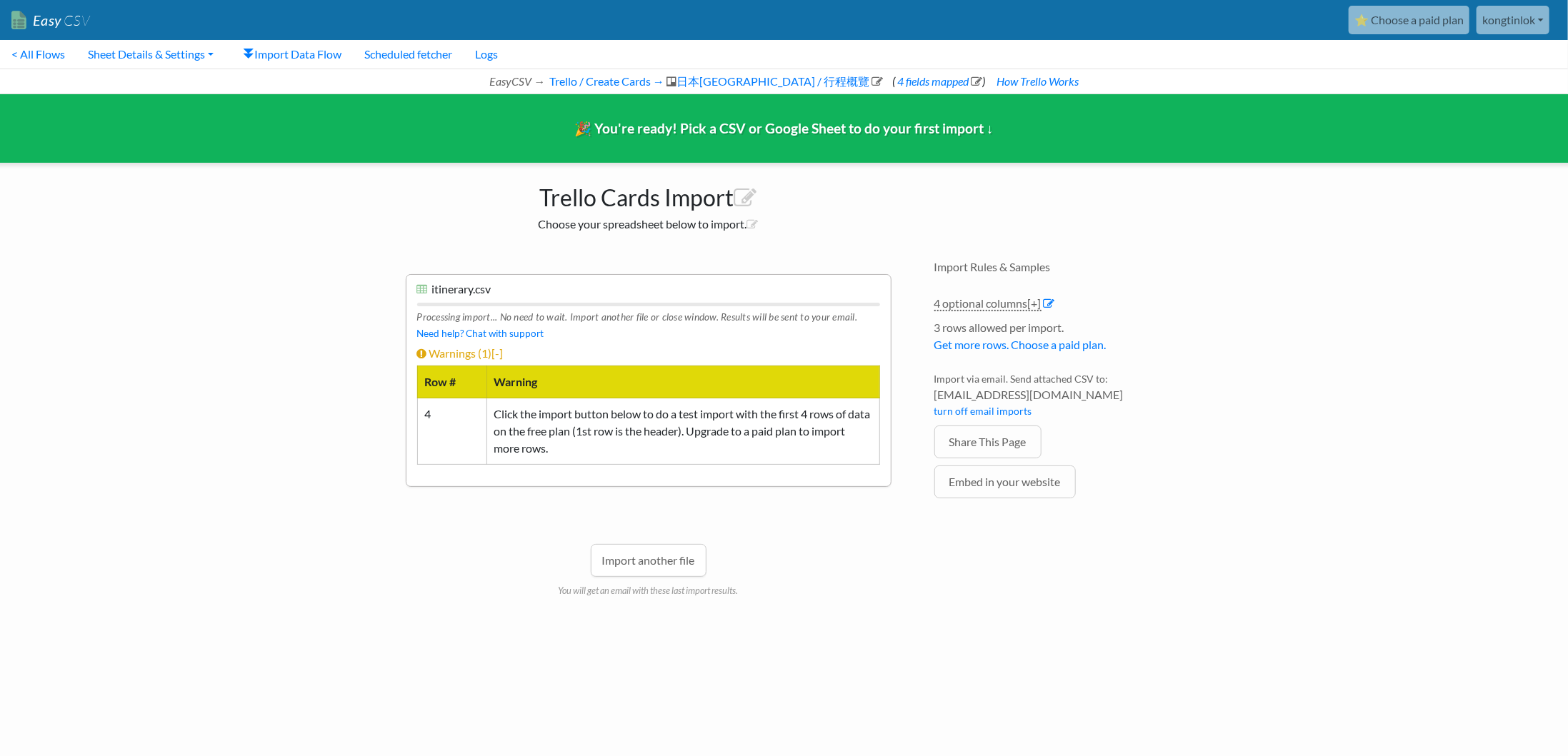
click at [799, 507] on div "Import another file You will get an email with these last import results." at bounding box center [648, 549] width 486 height 96
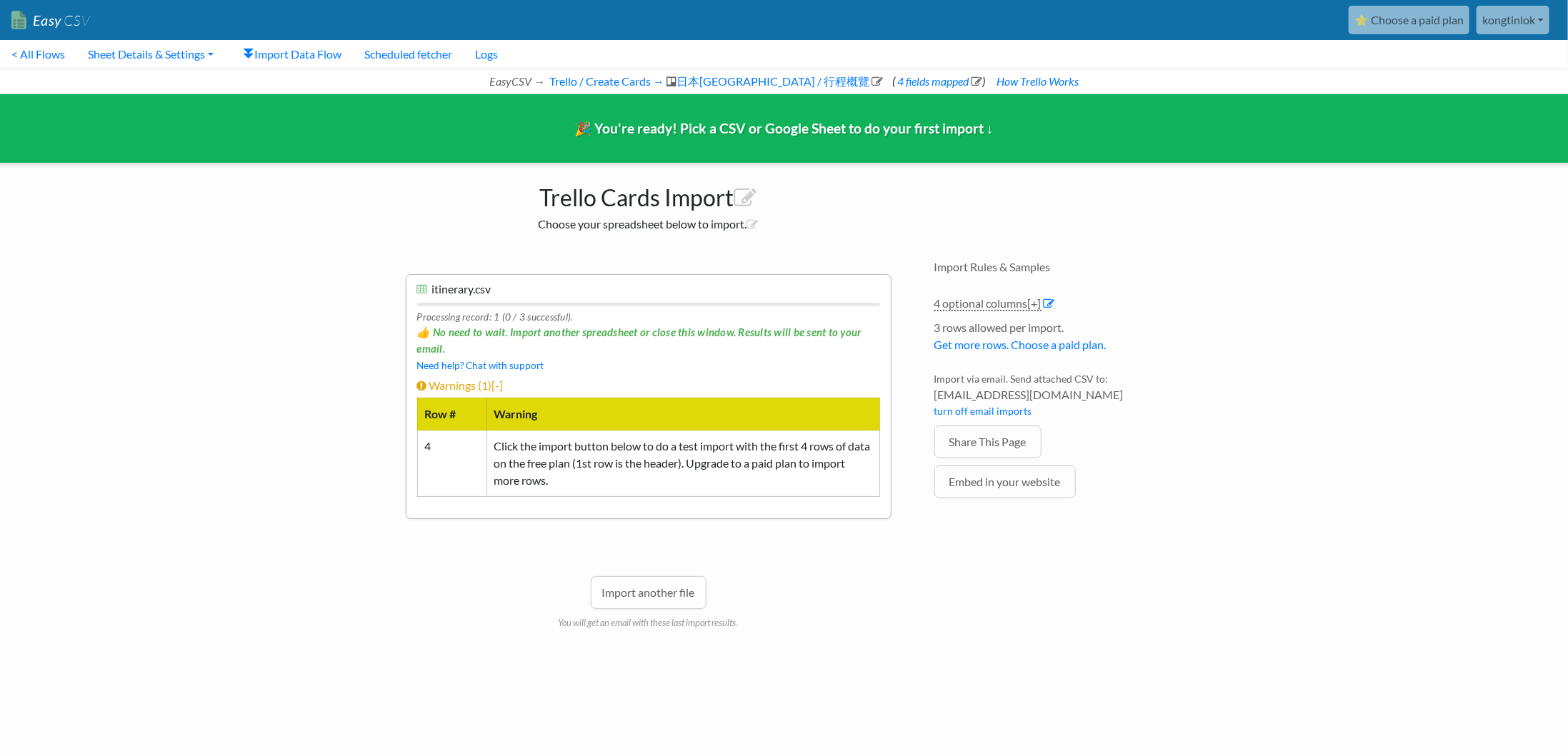
click at [677, 368] on li "x itinerary.csv itinerary.csv edit name Processing record: 1 (0 / 3 successful)…" at bounding box center [648, 397] width 486 height 245
click at [651, 592] on link "Import another file" at bounding box center [649, 592] width 116 height 33
